Goal: Information Seeking & Learning: Learn about a topic

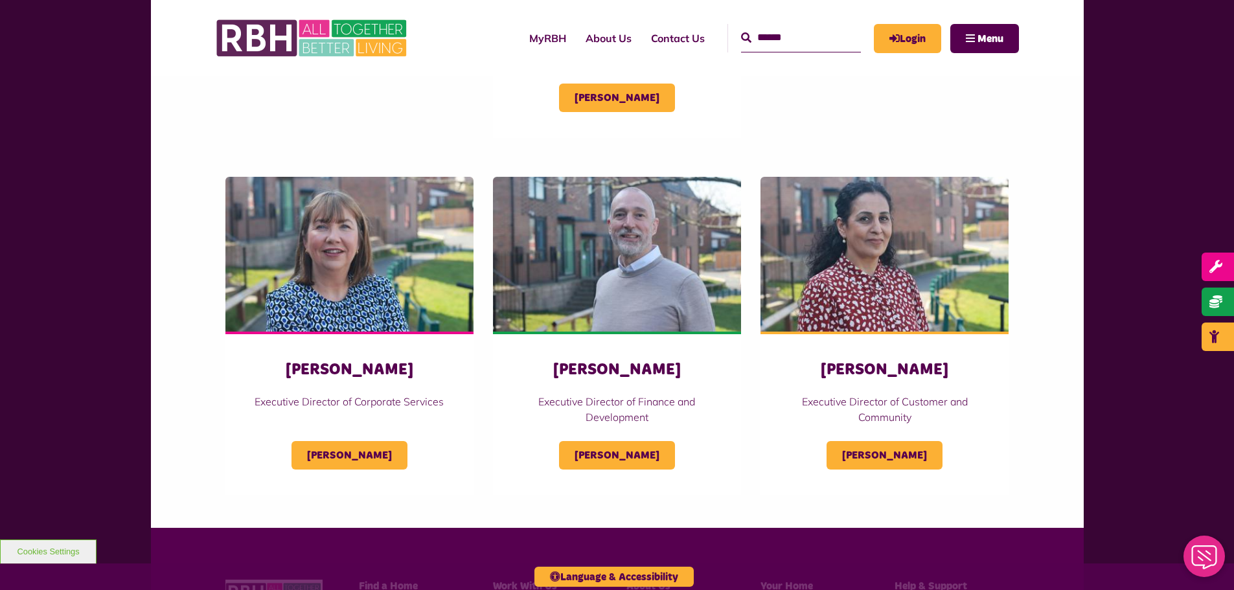
scroll to position [518, 0]
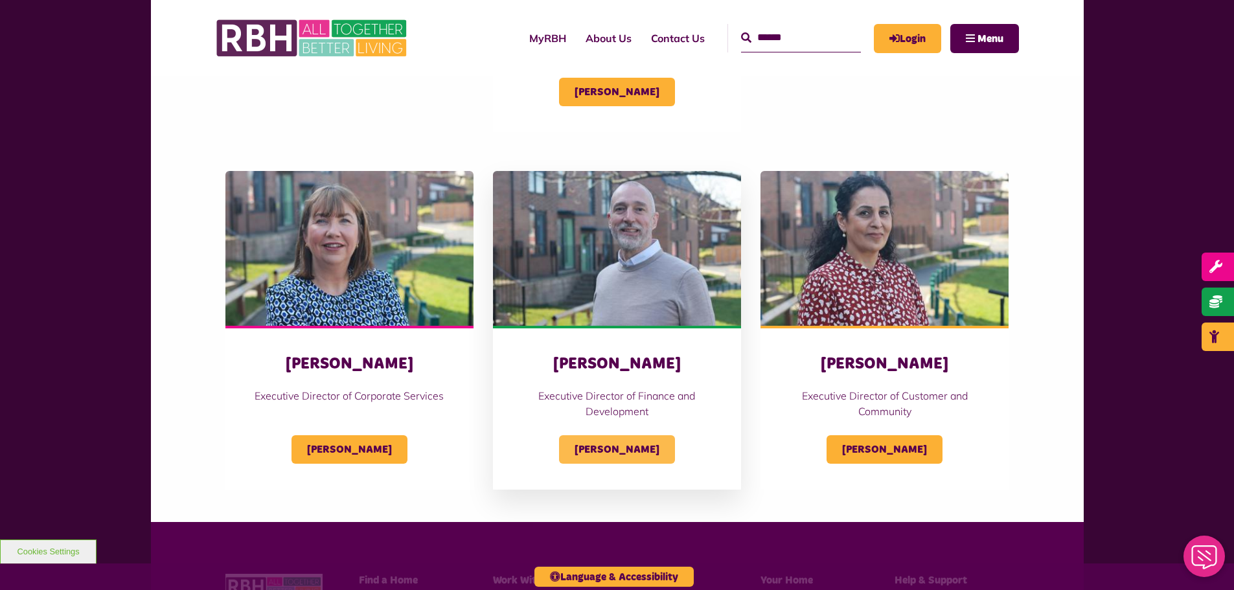
click at [631, 442] on span "[PERSON_NAME]" at bounding box center [617, 449] width 116 height 28
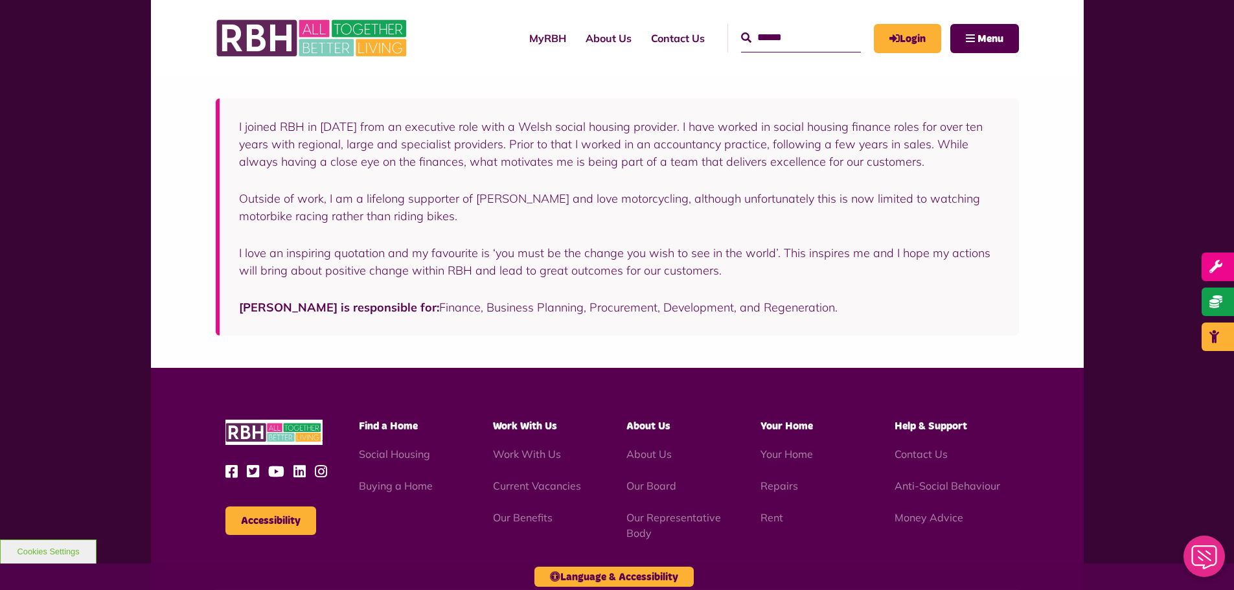
scroll to position [259, 0]
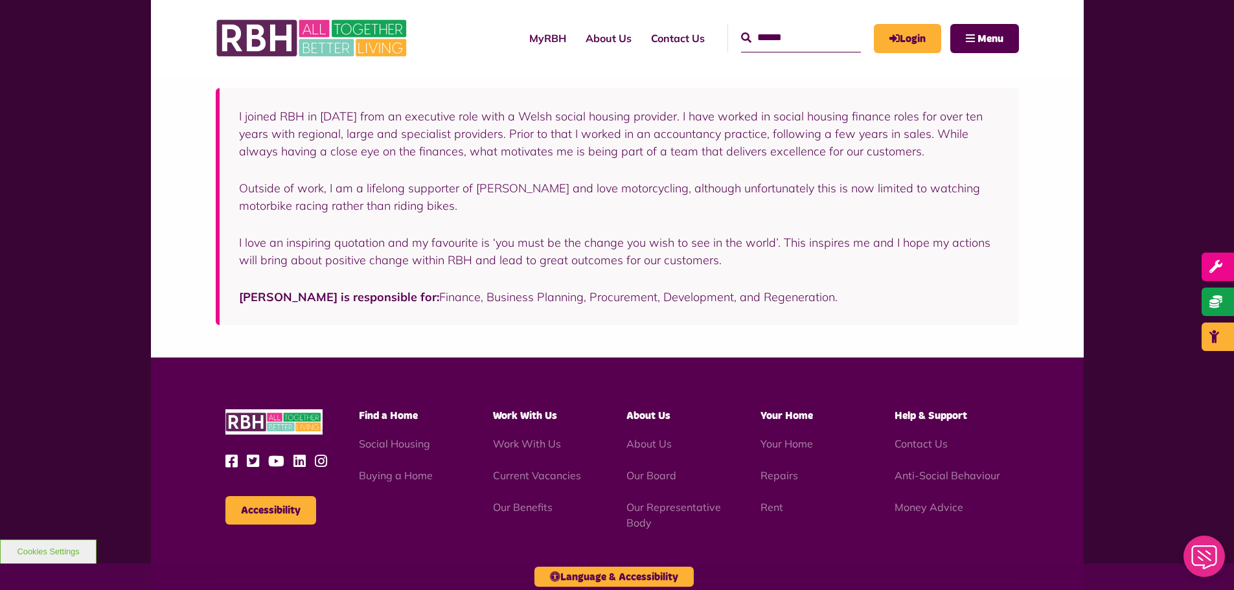
drag, startPoint x: 775, startPoint y: 296, endPoint x: 644, endPoint y: 295, distance: 130.8
click at [644, 295] on p "Simon is responsible for: Finance, Business Planning, Procurement, Development,…" at bounding box center [619, 296] width 760 height 17
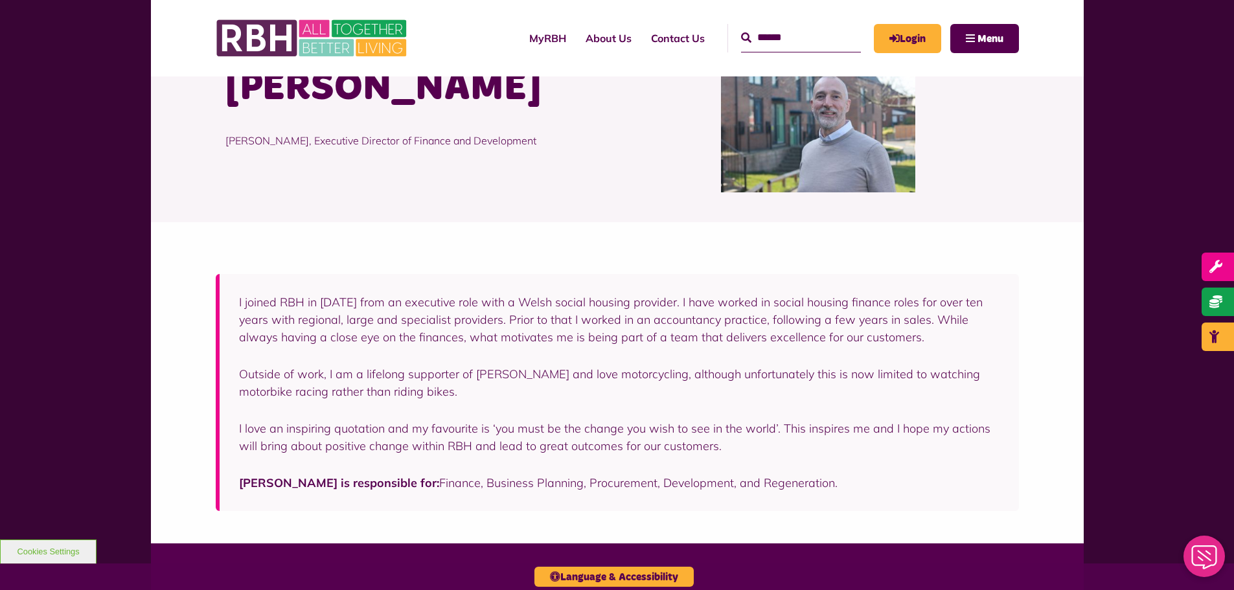
scroll to position [0, 0]
